Goal: Information Seeking & Learning: Understand process/instructions

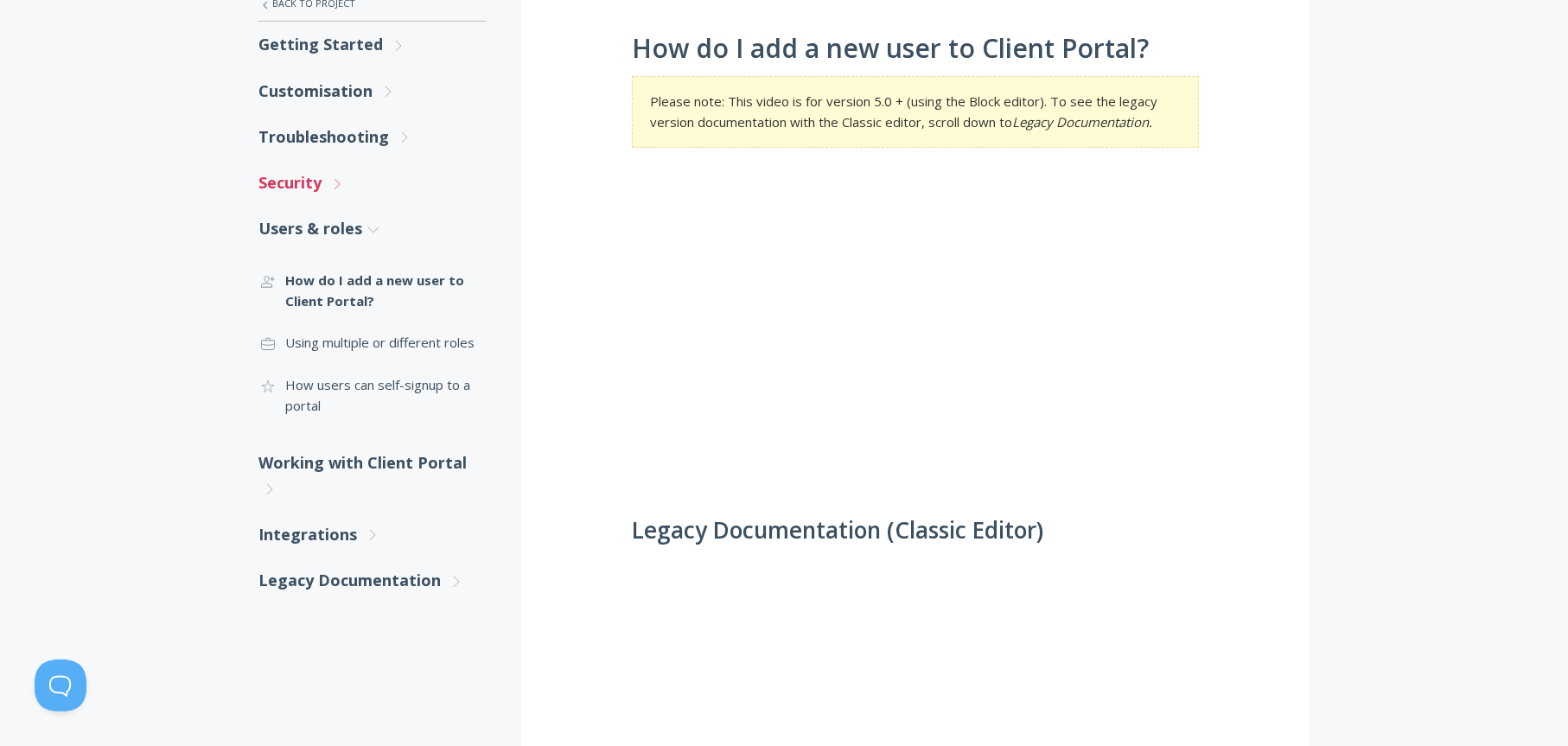
scroll to position [345, 0]
click at [384, 470] on link "Working with Client Portal .st0{fill:none;stroke:#000000;stroke-width:2;stroke-…" at bounding box center [372, 474] width 228 height 72
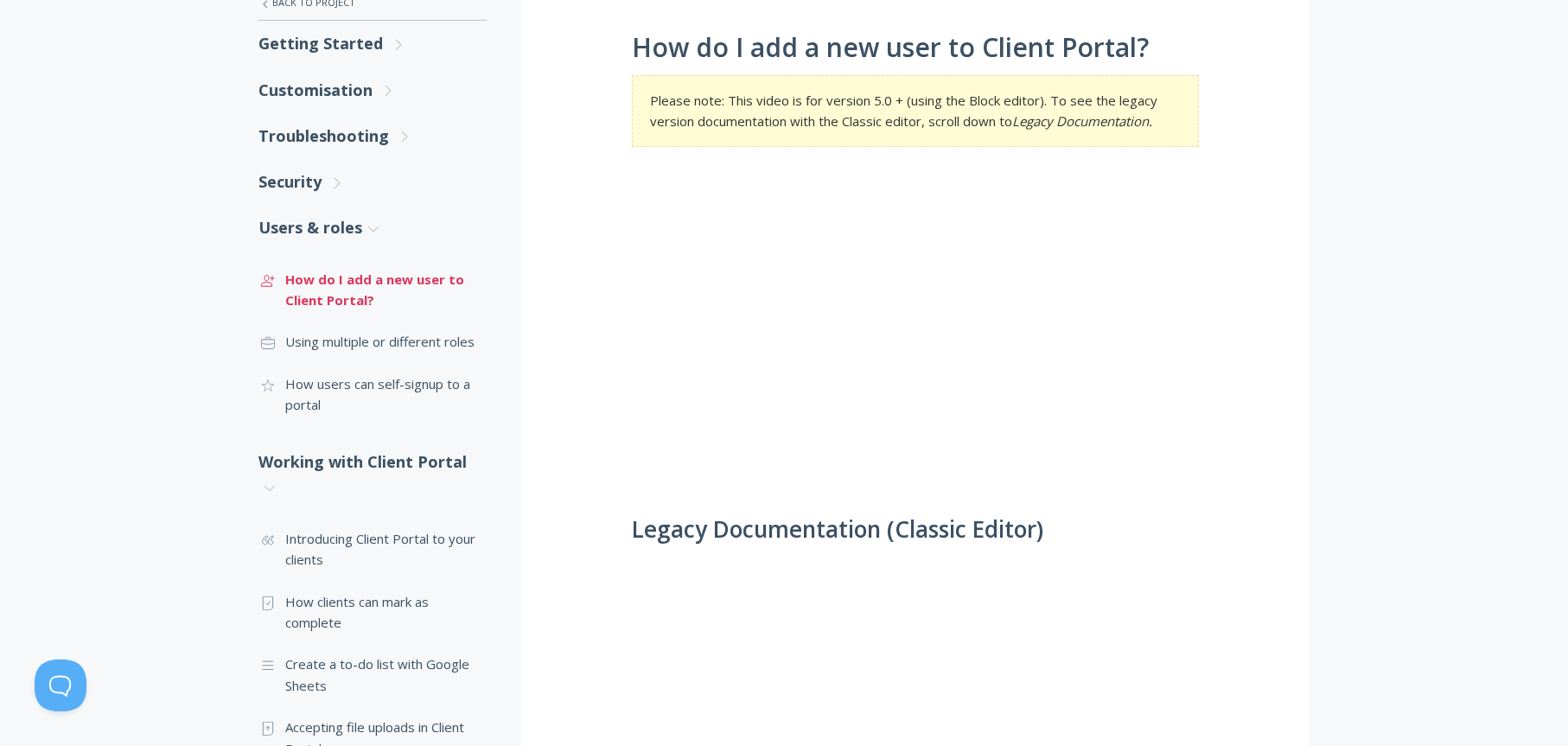
click at [360, 293] on link ".st0{fill:none;stroke:#000000;stroke-width:2;stroke-miterlimit:10;} 3. Communic…" at bounding box center [372, 290] width 228 height 63
